Goal: Task Accomplishment & Management: Complete application form

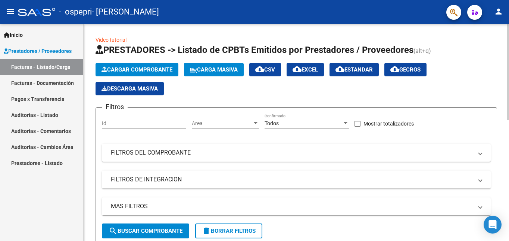
click at [150, 231] on span "search Buscar Comprobante" at bounding box center [146, 231] width 74 height 7
click at [358, 124] on span at bounding box center [358, 124] width 6 height 6
click at [358, 127] on input "Mostrar totalizadores" at bounding box center [357, 127] width 0 height 0
click at [135, 230] on span "search Buscar Comprobante" at bounding box center [146, 231] width 74 height 7
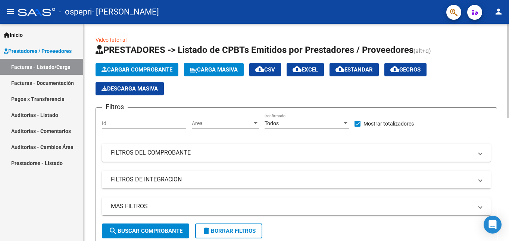
drag, startPoint x: 504, startPoint y: 120, endPoint x: 447, endPoint y: 189, distance: 89.3
click at [227, 157] on mat-panel-title "FILTROS DEL COMPROBANTE" at bounding box center [292, 153] width 362 height 8
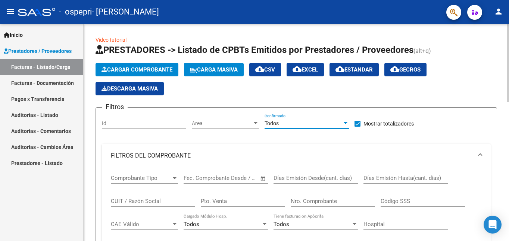
click at [346, 123] on div at bounding box center [346, 123] width 4 height 2
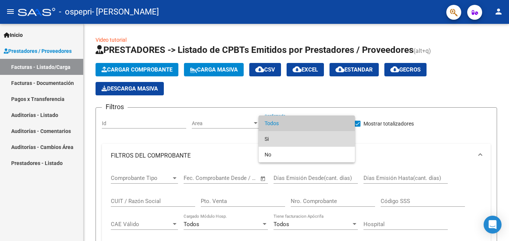
click at [267, 138] on span "Si" at bounding box center [307, 139] width 84 height 16
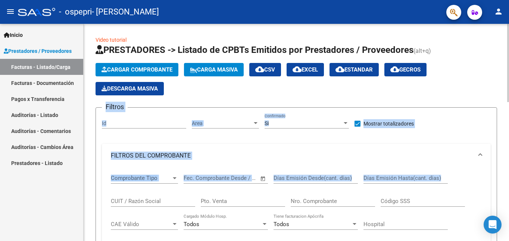
drag, startPoint x: 504, startPoint y: 71, endPoint x: 502, endPoint y: 176, distance: 104.5
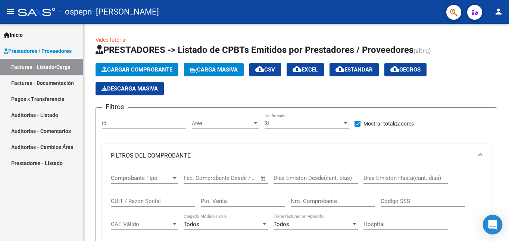
drag, startPoint x: 503, startPoint y: 203, endPoint x: 501, endPoint y: 216, distance: 14.1
click at [501, 216] on body "menu - ospepri - [PERSON_NAME] person Inicio Instructivos Contacto OS Prestador…" at bounding box center [254, 120] width 509 height 241
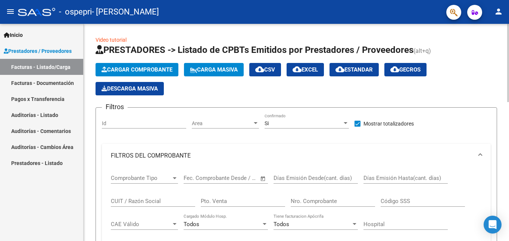
click at [458, 134] on div "Filtros Id Area Area Si Confirmado Mostrar totalizadores FILTROS DEL COMPROBANT…" at bounding box center [296, 221] width 389 height 214
click at [358, 126] on span at bounding box center [358, 124] width 6 height 6
click at [358, 127] on input "Mostrar totalizadores" at bounding box center [357, 127] width 0 height 0
click at [357, 125] on span at bounding box center [358, 124] width 6 height 6
click at [357, 127] on input "Mostrar totalizadores" at bounding box center [357, 127] width 0 height 0
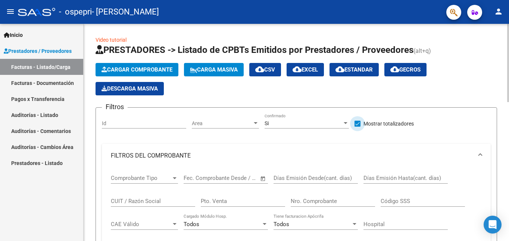
checkbox input "false"
click at [479, 155] on span at bounding box center [480, 156] width 3 height 8
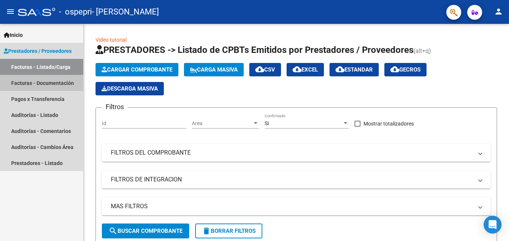
click at [60, 83] on link "Facturas - Documentación" at bounding box center [41, 83] width 83 height 16
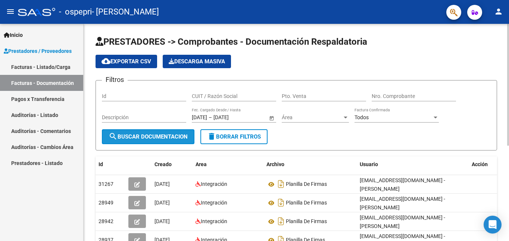
click at [160, 134] on span "search Buscar Documentacion" at bounding box center [148, 137] width 79 height 7
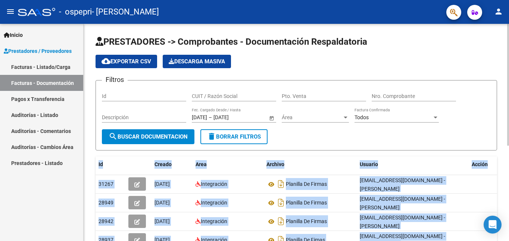
drag, startPoint x: 504, startPoint y: 137, endPoint x: 505, endPoint y: 204, distance: 67.6
click at [505, 204] on div "PRESTADORES -> Comprobantes - Documentación Respaldatoria cloud_download Export…" at bounding box center [296, 215] width 425 height 383
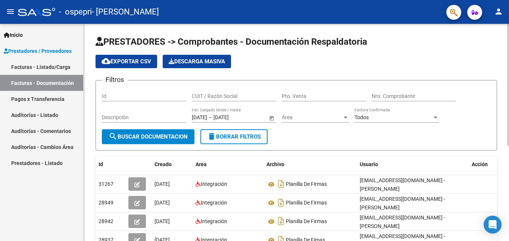
click at [505, 195] on div "PRESTADORES -> Comprobantes - Documentación Respaldatoria cloud_download Export…" at bounding box center [296, 215] width 425 height 383
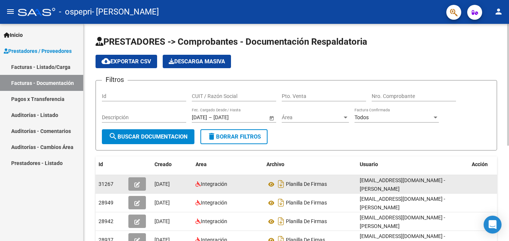
click at [244, 186] on div "Integración" at bounding box center [228, 184] width 65 height 9
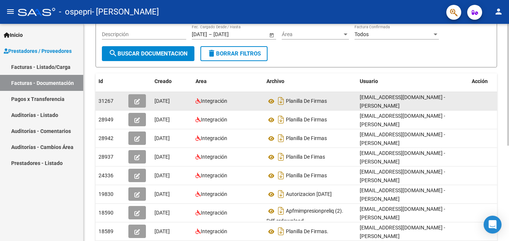
scroll to position [100, 0]
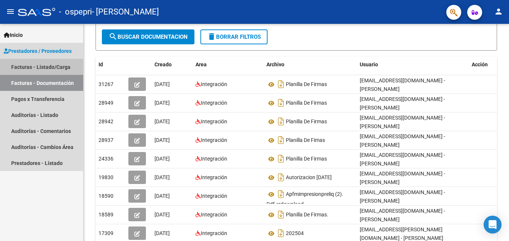
click at [66, 69] on link "Facturas - Listado/Carga" at bounding box center [41, 67] width 83 height 16
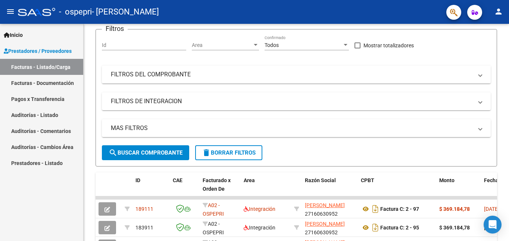
scroll to position [100, 0]
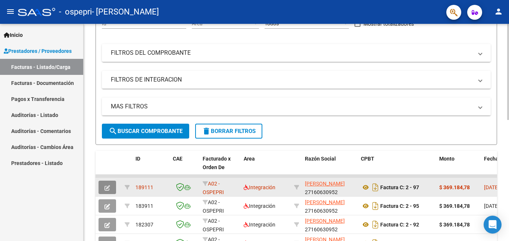
click at [106, 189] on icon "button" at bounding box center [107, 188] width 6 height 6
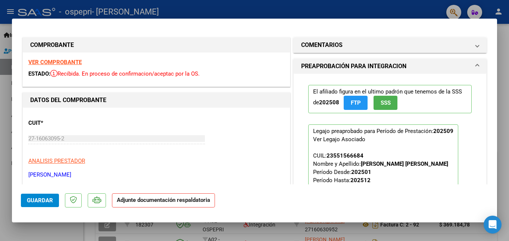
click at [171, 202] on strong "Adjunte documentación respaldatoria" at bounding box center [163, 200] width 93 height 7
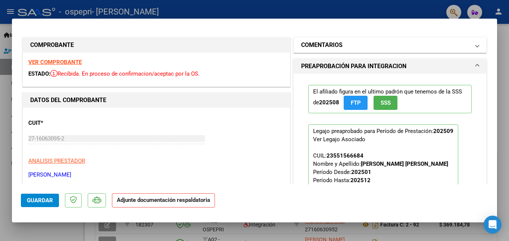
click at [476, 46] on span at bounding box center [477, 45] width 3 height 9
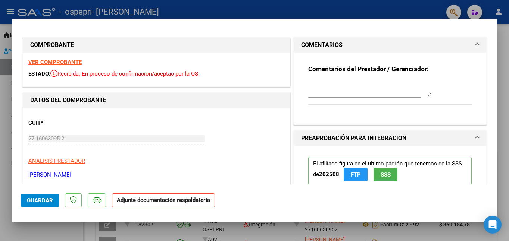
click at [476, 46] on span at bounding box center [477, 45] width 3 height 9
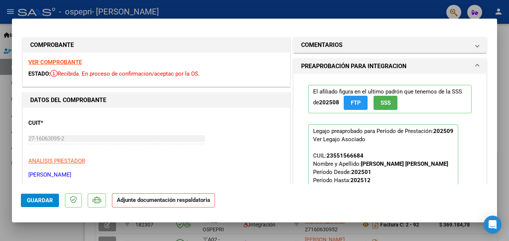
click at [476, 66] on span at bounding box center [477, 66] width 3 height 9
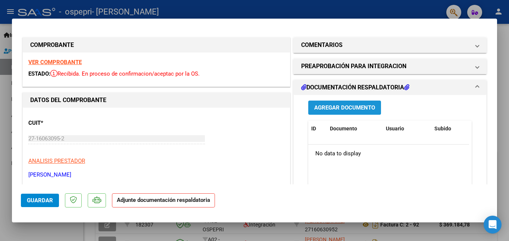
click at [344, 105] on span "Agregar Documento" at bounding box center [344, 108] width 61 height 7
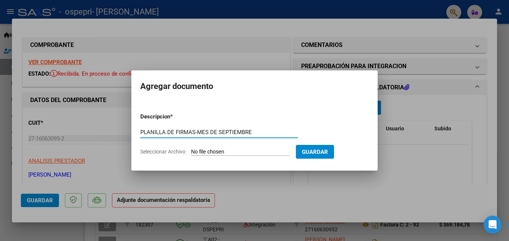
type input "PLANILLA DE FIRMAS-MES DE SEPTIEMBRE"
click at [256, 152] on input "Seleccionar Archivo" at bounding box center [240, 152] width 99 height 7
type input "C:\fakepath\CamScanner [DATE] 23.10.pdf"
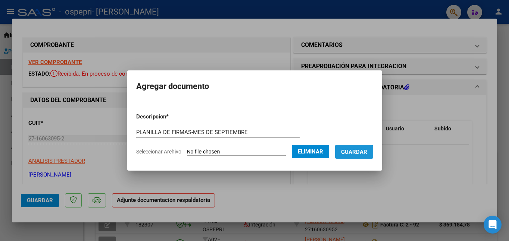
click at [364, 154] on span "Guardar" at bounding box center [354, 152] width 26 height 7
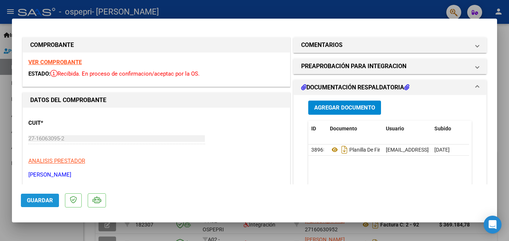
click at [44, 200] on span "Guardar" at bounding box center [40, 200] width 26 height 7
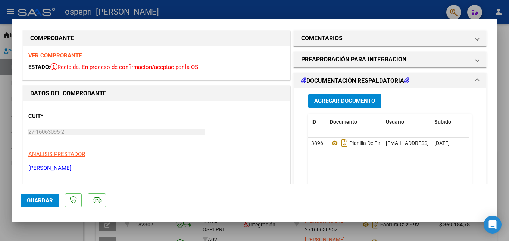
scroll to position [0, 0]
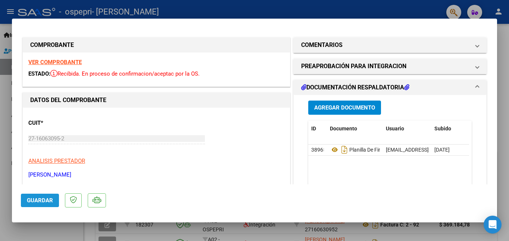
click at [41, 203] on span "Guardar" at bounding box center [40, 200] width 26 height 7
